Goal: Task Accomplishment & Management: Manage account settings

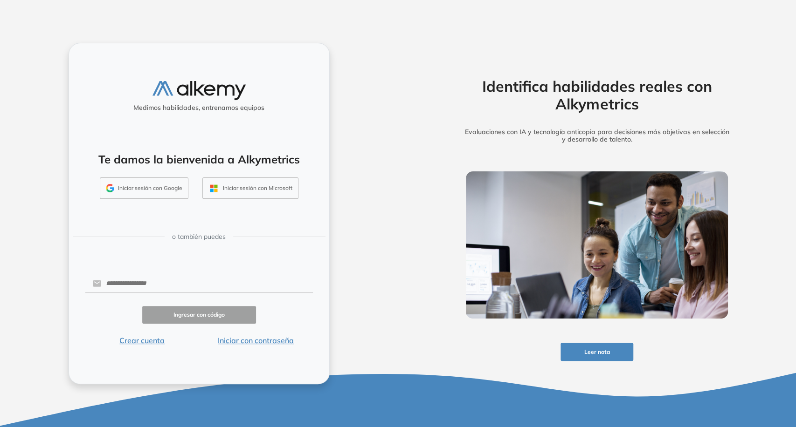
click at [201, 269] on div "Medimos habilidades, entrenamos equipos Te damos la bienvenida a Alkymetrics In…" at bounding box center [199, 214] width 261 height 342
click at [213, 282] on input "text" at bounding box center [206, 284] width 211 height 18
type input "**********"
click at [276, 341] on button "Iniciar con contraseña" at bounding box center [256, 340] width 114 height 11
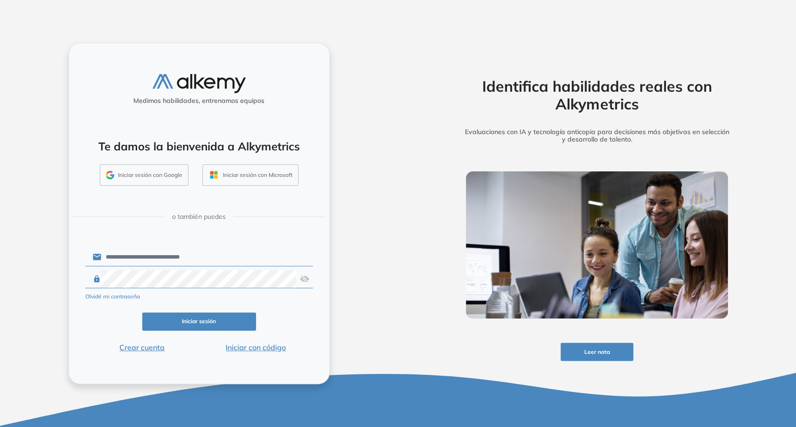
click at [240, 291] on div "Olvidé mi contraseña" at bounding box center [198, 295] width 227 height 11
click at [228, 323] on button "Iniciar sesión" at bounding box center [199, 322] width 114 height 18
